Goal: Navigation & Orientation: Find specific page/section

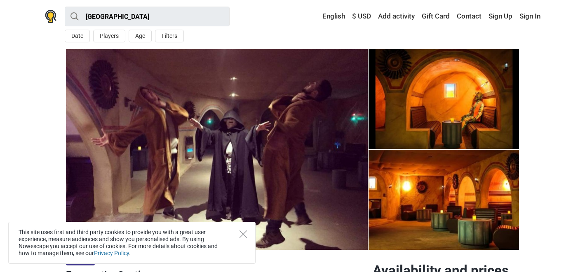
scroll to position [29, 0]
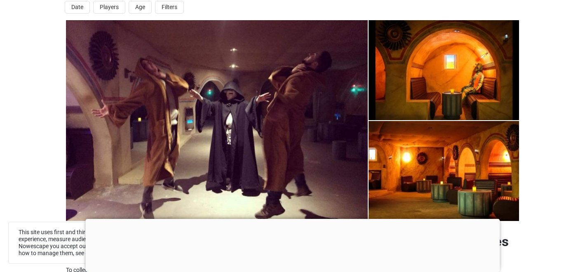
click at [289, 219] on div at bounding box center [292, 219] width 414 height 0
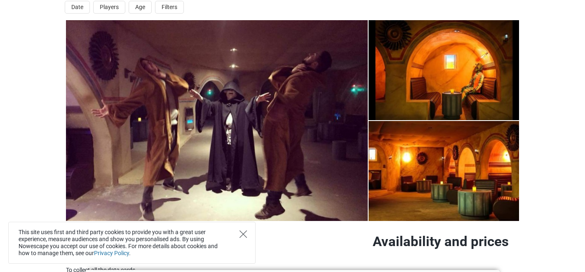
click at [244, 235] on icon "Close" at bounding box center [242, 234] width 7 height 7
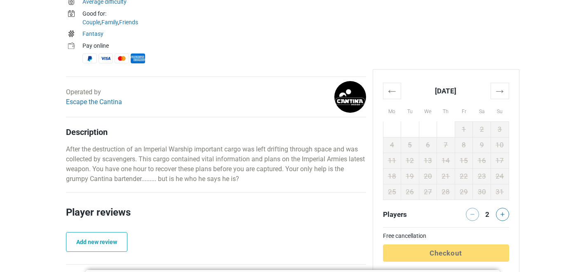
scroll to position [336, 0]
click at [501, 91] on th "→" at bounding box center [500, 90] width 18 height 16
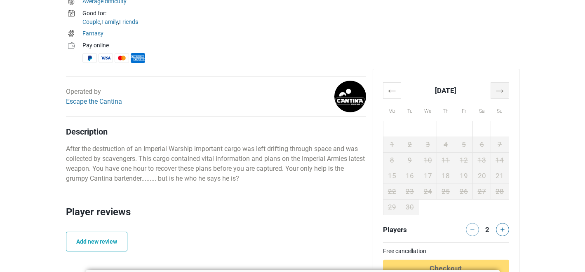
click at [501, 91] on th "→" at bounding box center [500, 90] width 18 height 16
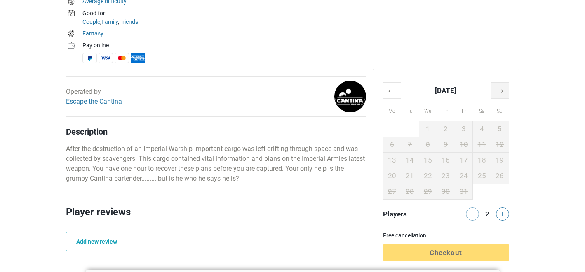
click at [501, 91] on th "→" at bounding box center [500, 90] width 18 height 16
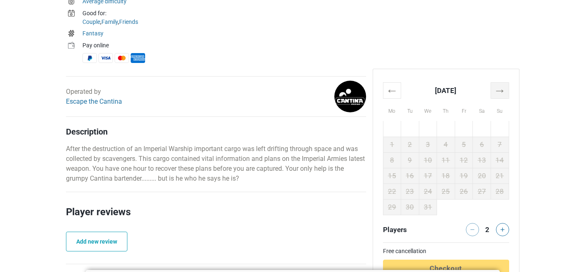
click at [501, 91] on th "→" at bounding box center [500, 90] width 18 height 16
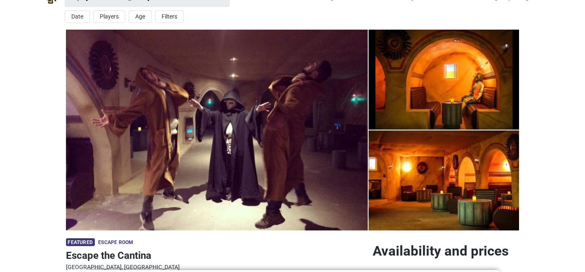
scroll to position [0, 0]
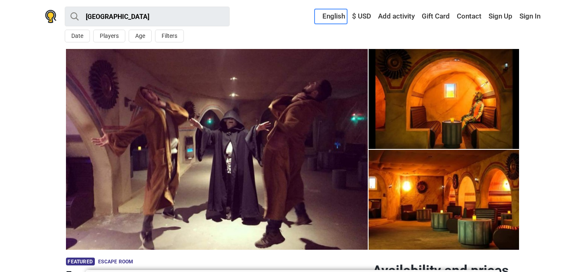
click at [333, 19] on link "English" at bounding box center [331, 16] width 33 height 15
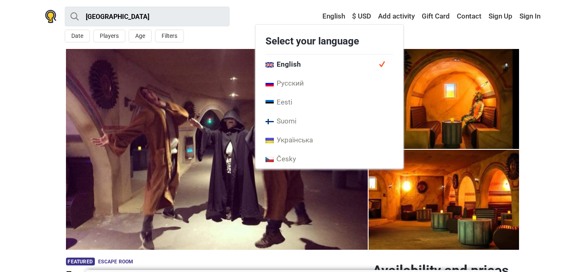
click at [296, 70] on span "English" at bounding box center [330, 64] width 148 height 19
click at [550, 84] on section "1 2 3" at bounding box center [292, 149] width 585 height 201
